Goal: Transaction & Acquisition: Purchase product/service

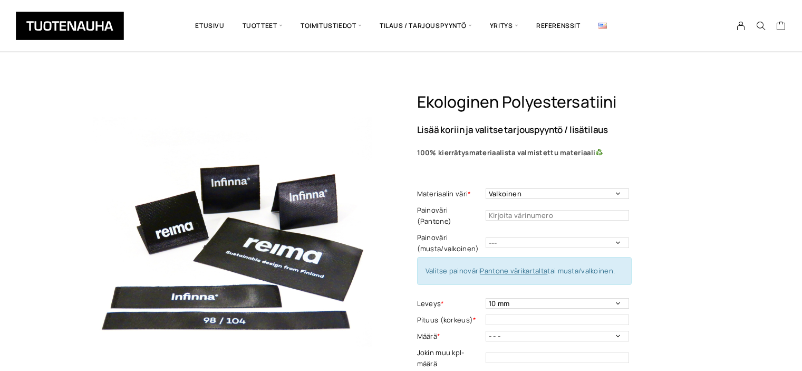
select select "Valkoinen"
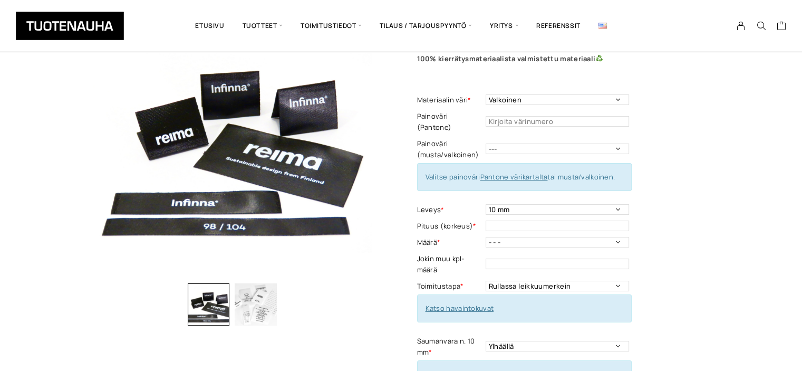
scroll to position [92, 0]
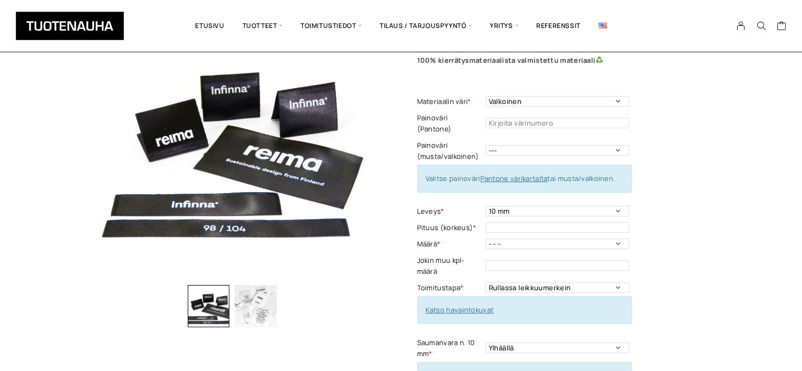
click at [528, 174] on link "Pantone värikartalta" at bounding box center [514, 178] width 68 height 9
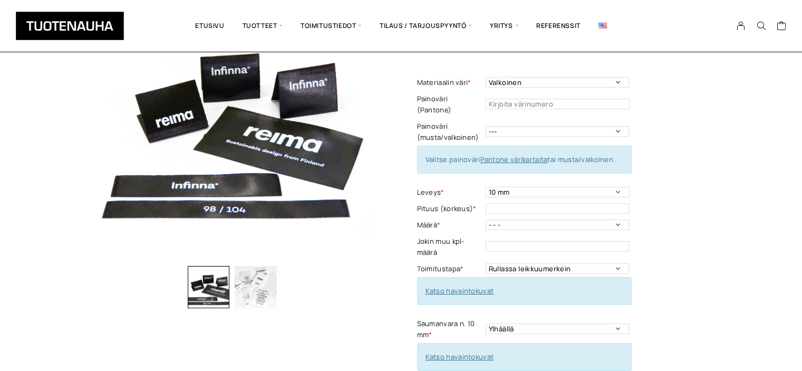
scroll to position [106, 0]
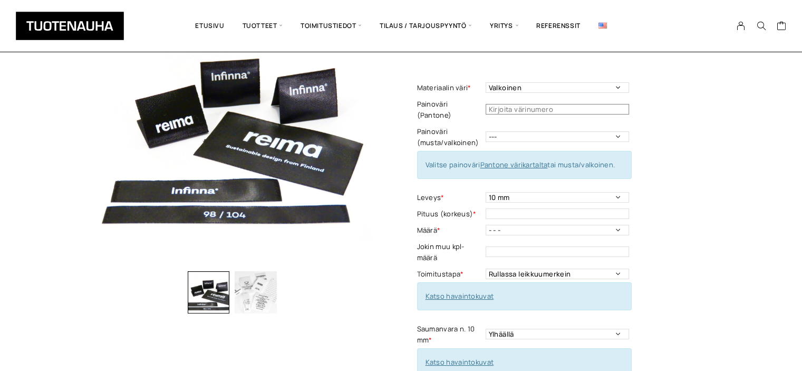
click at [594, 104] on input "text" at bounding box center [558, 109] width 144 height 11
type input "259"
click at [677, 125] on div "Ekologinen polyestersatiini Lisää koriin ja valitse tarjouspyyntö / lisätilaus …" at bounding box center [563, 325] width 293 height 678
click at [649, 164] on div "Ekologinen polyestersatiini Lisää koriin ja valitse tarjouspyyntö / lisätilaus …" at bounding box center [563, 325] width 293 height 678
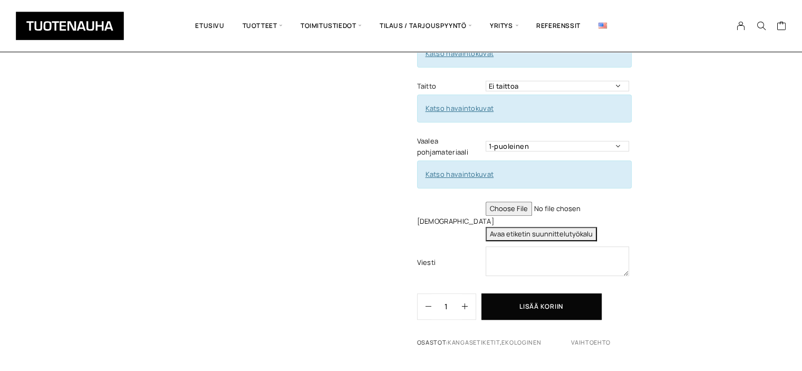
scroll to position [412, 0]
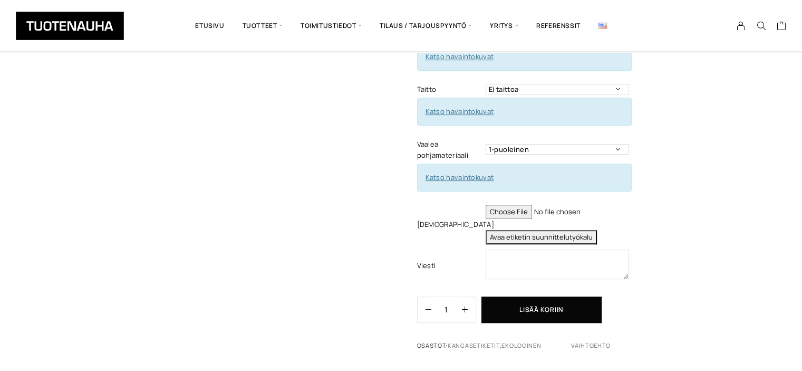
click at [524, 230] on button "Avaa etiketin suunnittelutyökalu" at bounding box center [541, 237] width 111 height 14
type textarea "Tuote: Etiketti viimeisteltynä (leikattuna - taitettuna) Materiaali: 100% kierr…"
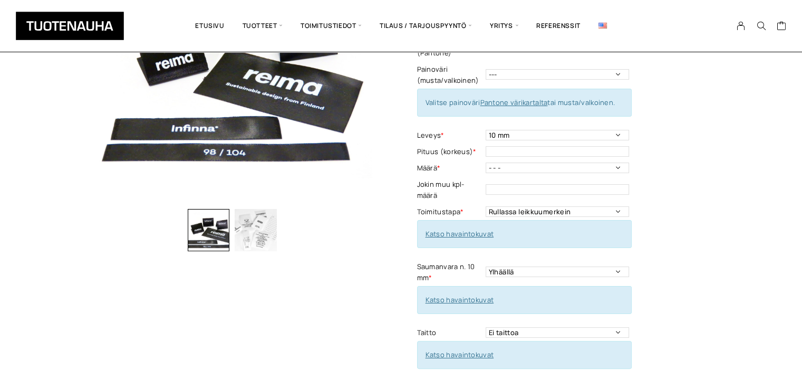
scroll to position [167, 0]
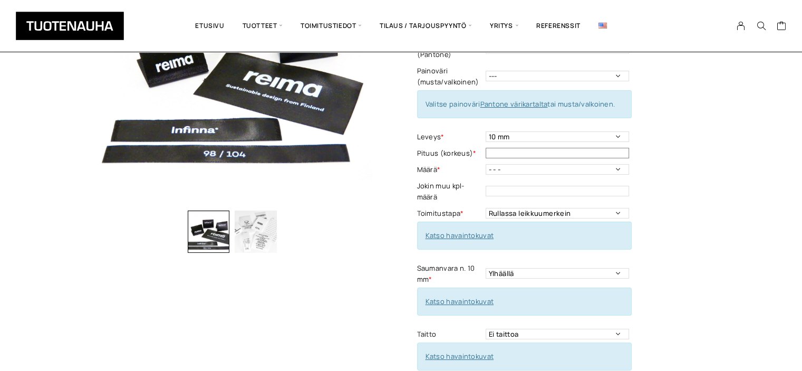
click at [615, 148] on input "text" at bounding box center [558, 153] width 144 height 11
click at [494, 131] on select "10 mm 15 mm 20 mm 25 mm 30 mm 35 mm 40 mm 45 mm 50 mm 55 mm 60 mm 65 mm 70 mm" at bounding box center [558, 136] width 144 height 11
select select "25 mm"
click at [486, 131] on select "10 mm 15 mm 20 mm 25 mm 30 mm 35 mm 40 mm 45 mm 50 mm 55 mm 60 mm 65 mm 70 mm" at bounding box center [558, 136] width 144 height 11
click at [499, 148] on input "text" at bounding box center [558, 153] width 144 height 11
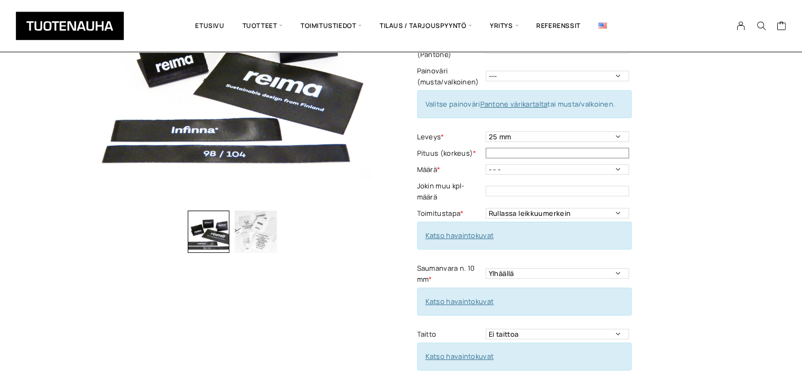
click at [566, 148] on input "text" at bounding box center [558, 153] width 144 height 11
click at [618, 268] on select "Ylhäällä Vasemmalla sivulla Oikealla sivulla Ympäriinsä Molemmilla sivuilla Ylh…" at bounding box center [558, 273] width 144 height 11
click at [499, 148] on input "text" at bounding box center [558, 153] width 144 height 11
type input "25"
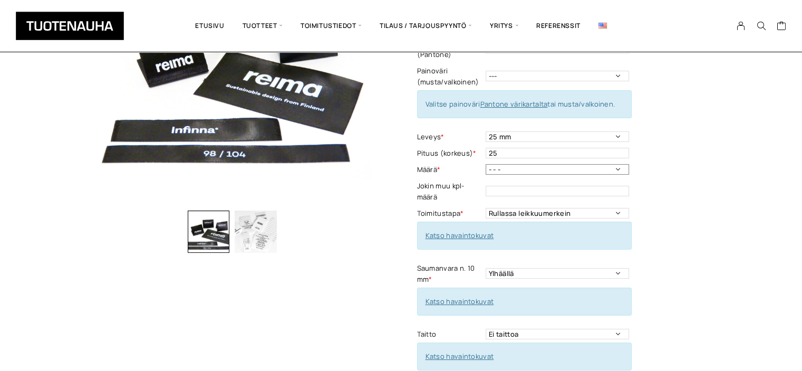
click at [616, 164] on select "- - - 250kpl 500 kpl 1000 kpl 1500 kpl 2000 kpl 2500 kpl 3000 kpl 3500 kpl 4000…" at bounding box center [558, 169] width 144 height 11
click at [660, 192] on div "Ekologinen polyestersatiini Lisää koriin ja valitse tarjouspyyntö / lisätilaus …" at bounding box center [563, 265] width 293 height 678
click at [521, 186] on input "text" at bounding box center [558, 191] width 144 height 11
type input "100"
click at [619, 208] on select "Rullassa leikkuumerkein Rullassa ilman leikkuumerkkejä Leikattuna" at bounding box center [558, 213] width 144 height 11
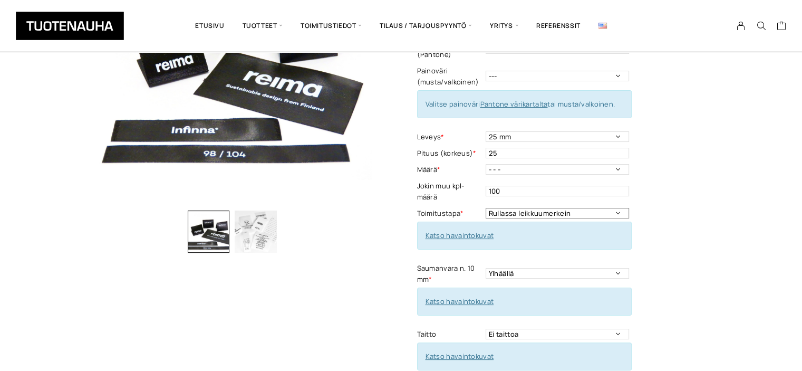
select select "Leikattuna"
click at [486, 208] on select "Rullassa leikkuumerkein Rullassa ilman leikkuumerkkejä Leikattuna" at bounding box center [558, 213] width 144 height 11
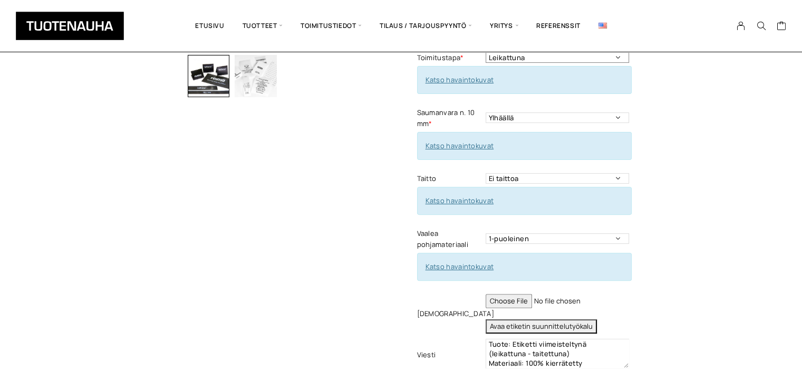
scroll to position [324, 0]
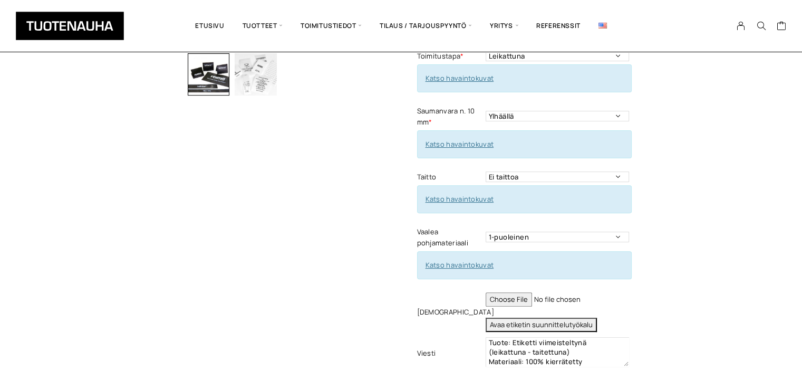
click at [462, 139] on link "Katso havaintokuvat" at bounding box center [460, 143] width 69 height 9
click at [616, 171] on select "Ei taittoa Päästätaitto Päistätaitto Keskitaitto,minimi koko 15 x 40 mm Hiippat…" at bounding box center [558, 176] width 144 height 11
click at [644, 156] on div "Ekologinen polyestersatiini Lisää koriin ja valitse tarjouspyyntö / lisätilaus …" at bounding box center [563, 107] width 293 height 678
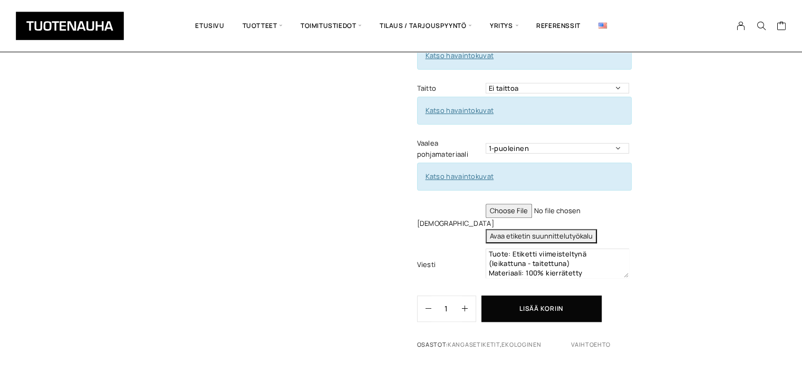
scroll to position [418, 0]
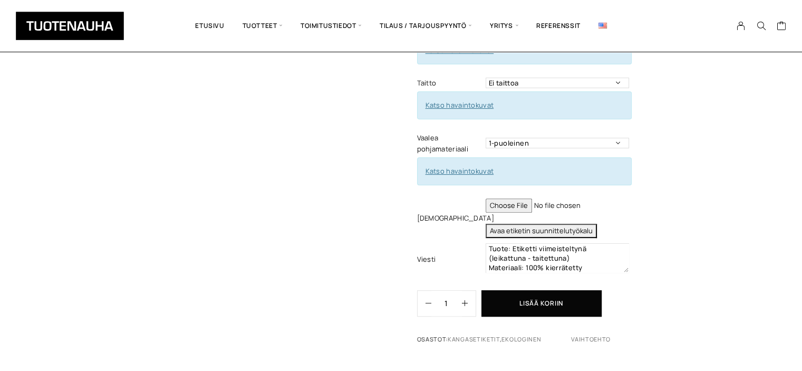
click at [650, 97] on div "Ekologinen polyestersatiini Lisää koriin ja valitse tarjouspyyntö / lisätilaus …" at bounding box center [563, 13] width 293 height 678
click at [615, 138] on select "1-puoleinen 2-puoleinen" at bounding box center [558, 143] width 144 height 11
click at [726, 138] on div "Ekologinen polyestersatiini Lisää koriin ja valitse tarjouspyyntö / lisätilaus …" at bounding box center [401, 100] width 802 height 852
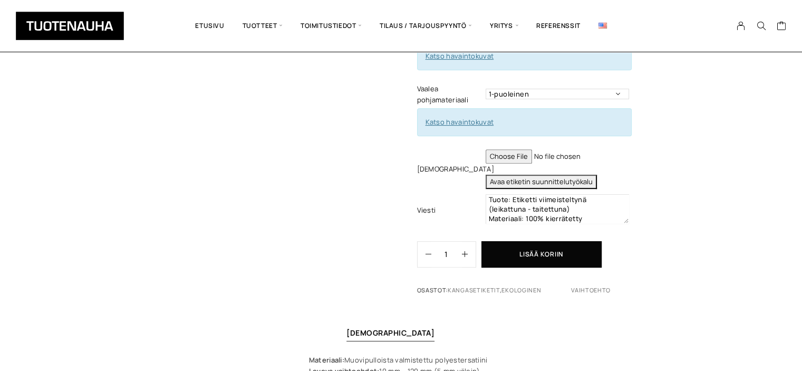
scroll to position [472, 0]
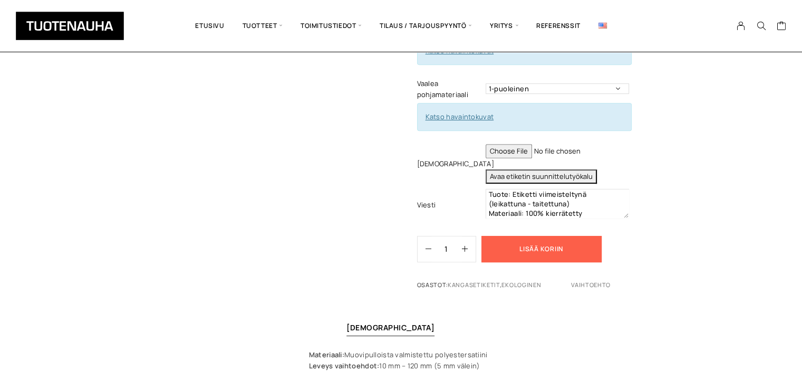
click at [519, 236] on button "Lisää koriin" at bounding box center [542, 249] width 120 height 26
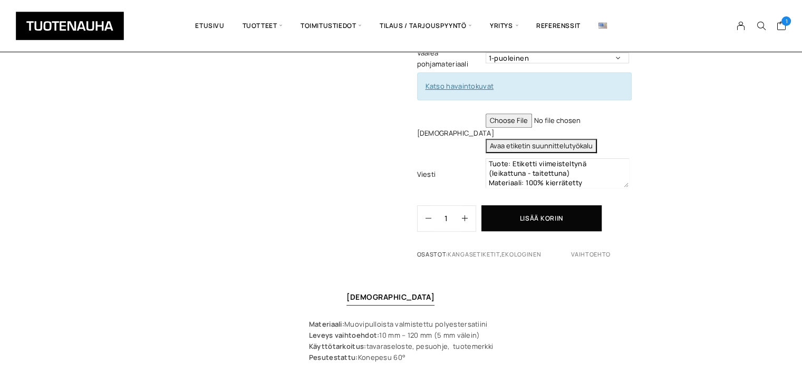
scroll to position [508, 0]
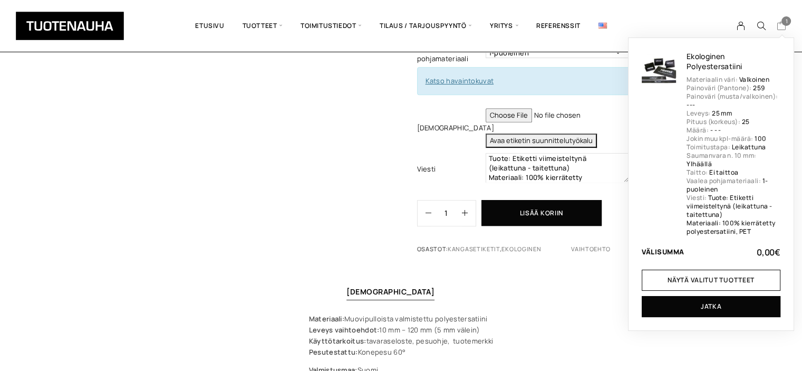
click at [787, 22] on span "1" at bounding box center [786, 20] width 9 height 9
